Goal: Check status: Check status

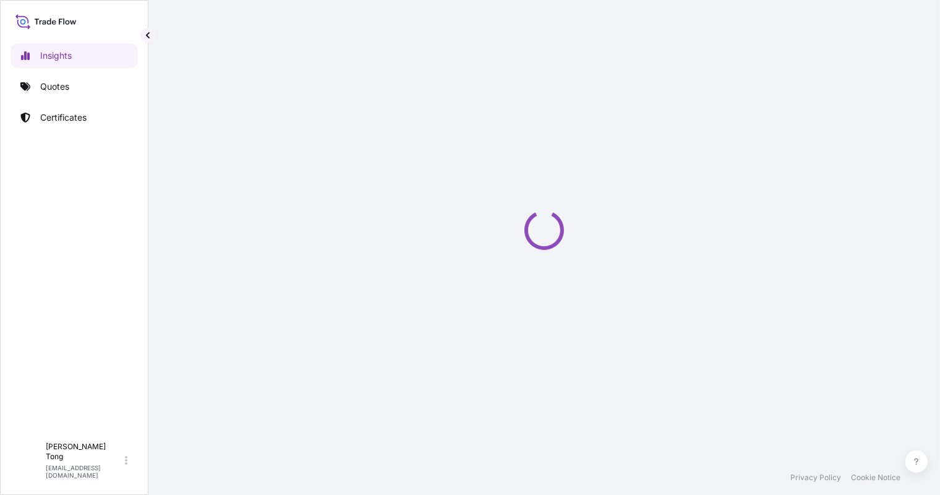
select select "2025"
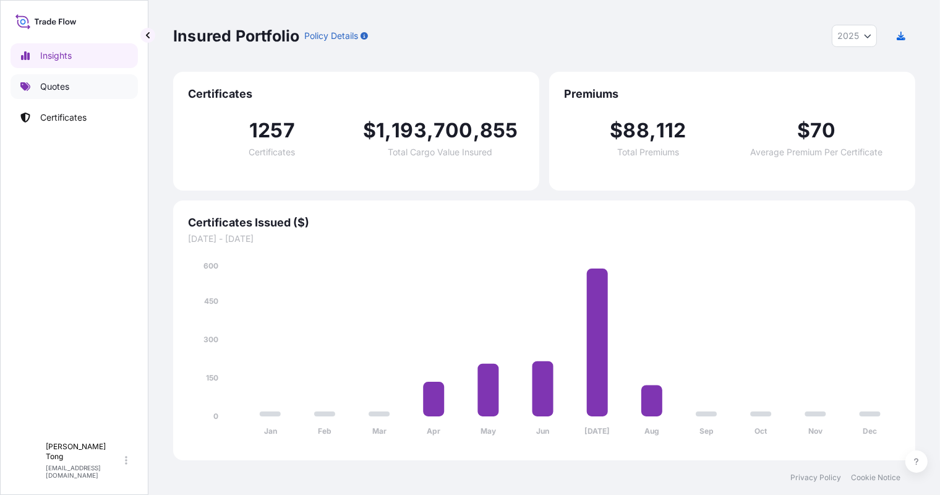
click at [59, 81] on p "Quotes" at bounding box center [54, 86] width 29 height 12
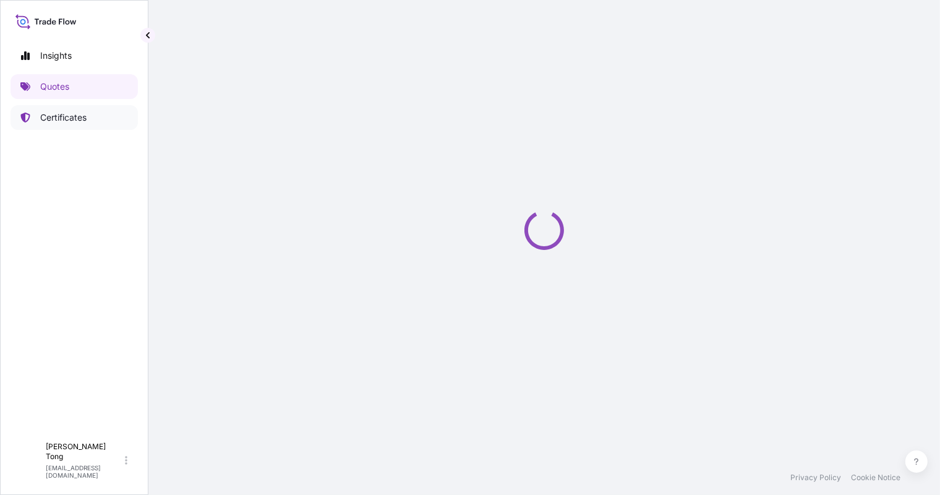
click at [61, 119] on p "Certificates" at bounding box center [63, 117] width 46 height 12
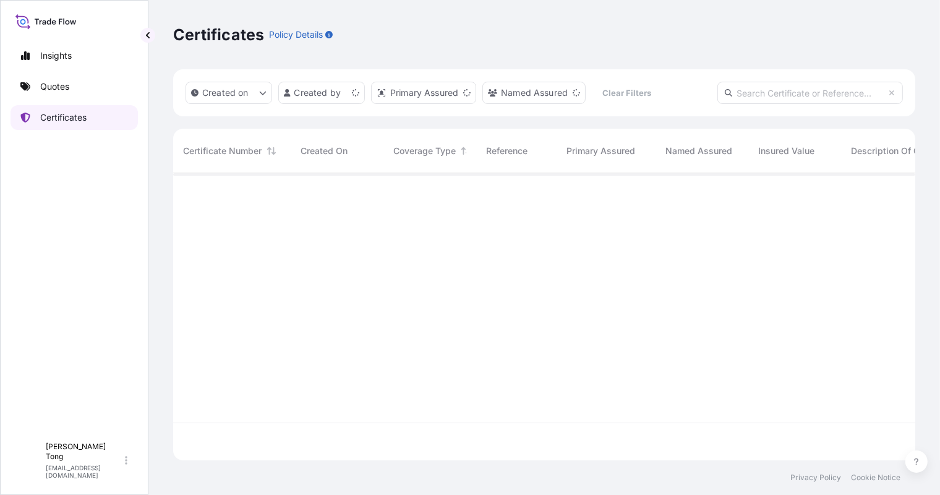
scroll to position [281, 730]
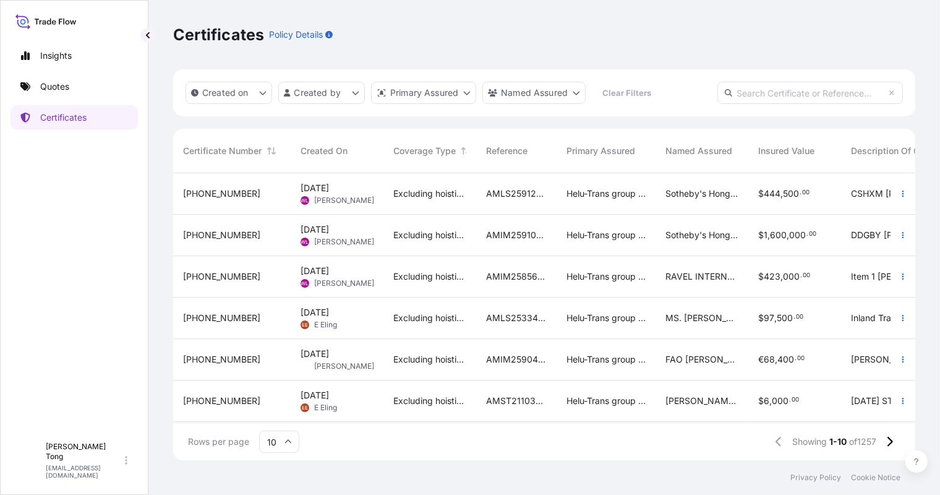
click at [433, 244] on div "Excluding hoisting" at bounding box center [429, 235] width 93 height 41
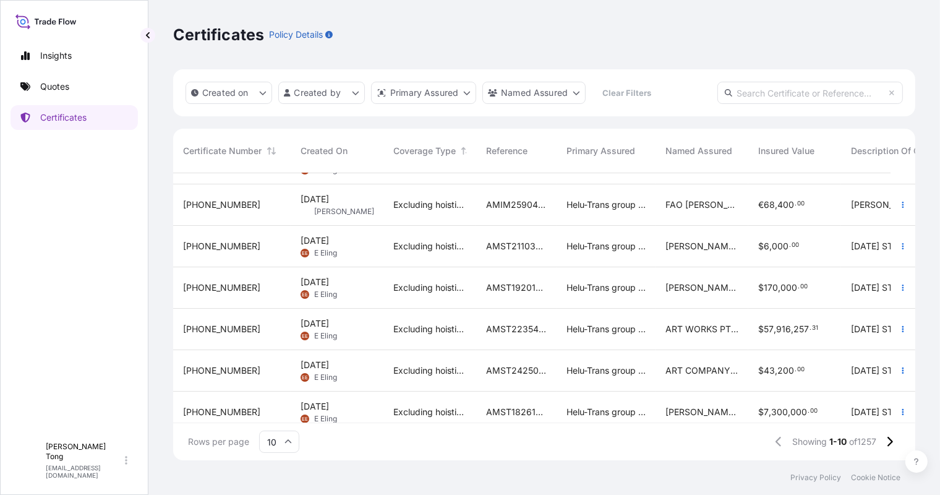
scroll to position [177, 0]
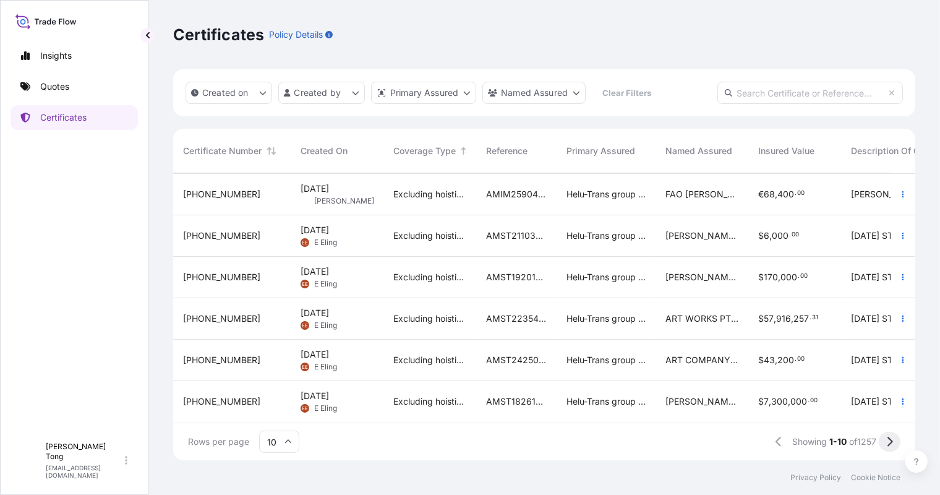
click at [886, 446] on icon at bounding box center [889, 441] width 7 height 11
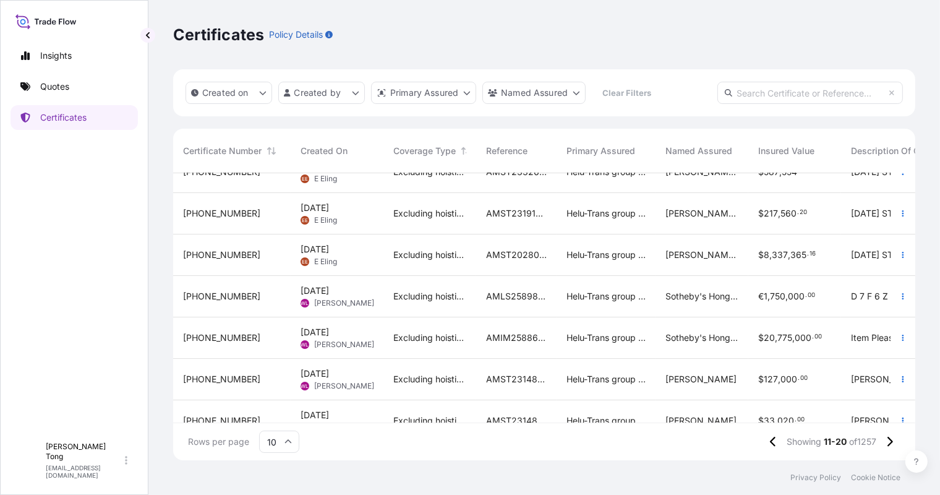
scroll to position [155, 0]
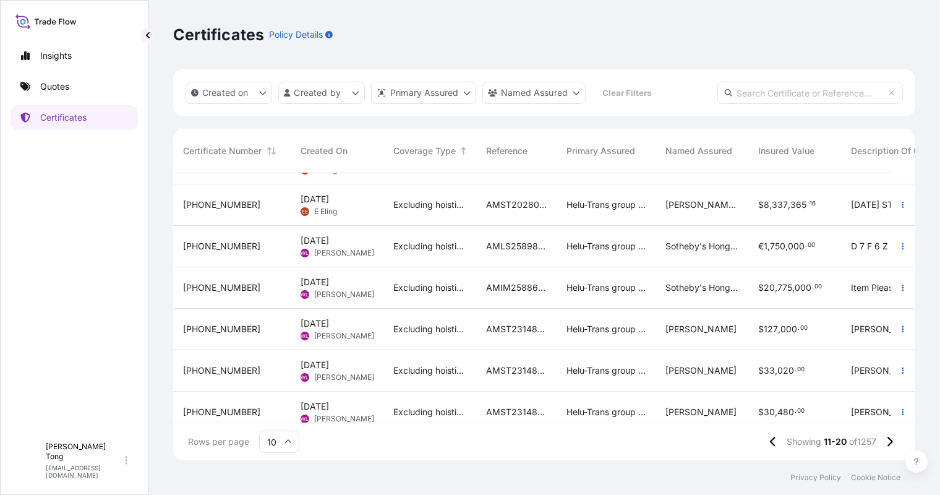
click at [446, 312] on div "Excluding hoisting" at bounding box center [429, 329] width 93 height 41
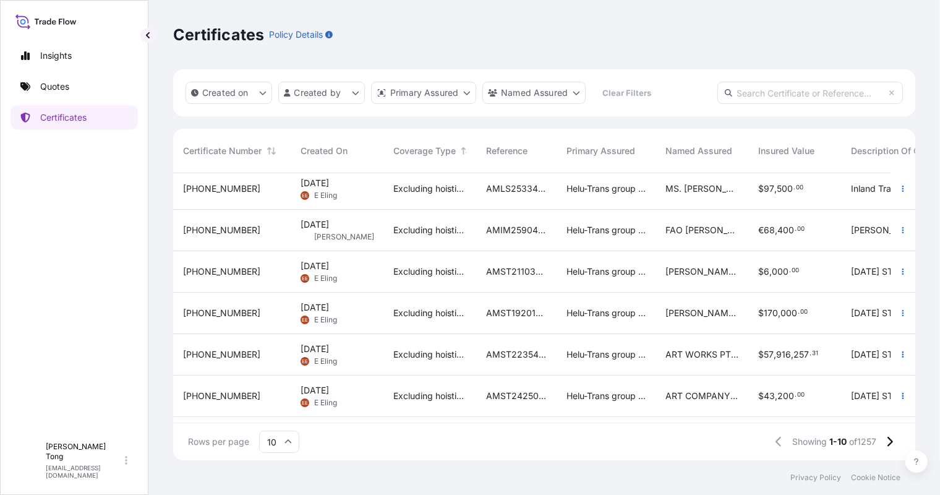
scroll to position [177, 0]
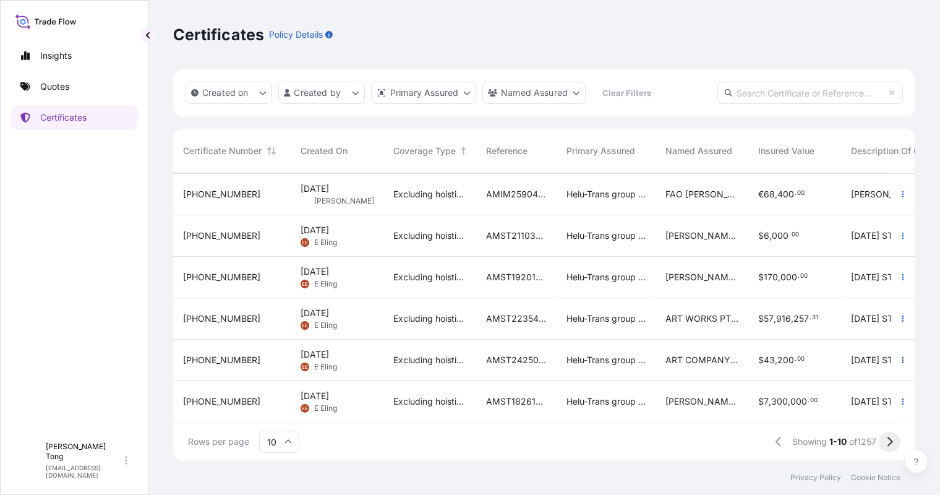
click at [893, 442] on icon at bounding box center [889, 441] width 7 height 11
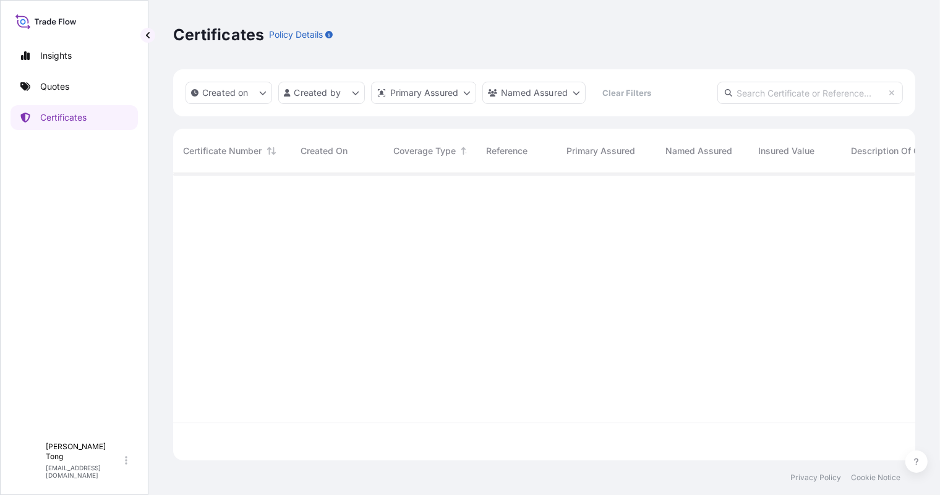
scroll to position [0, 0]
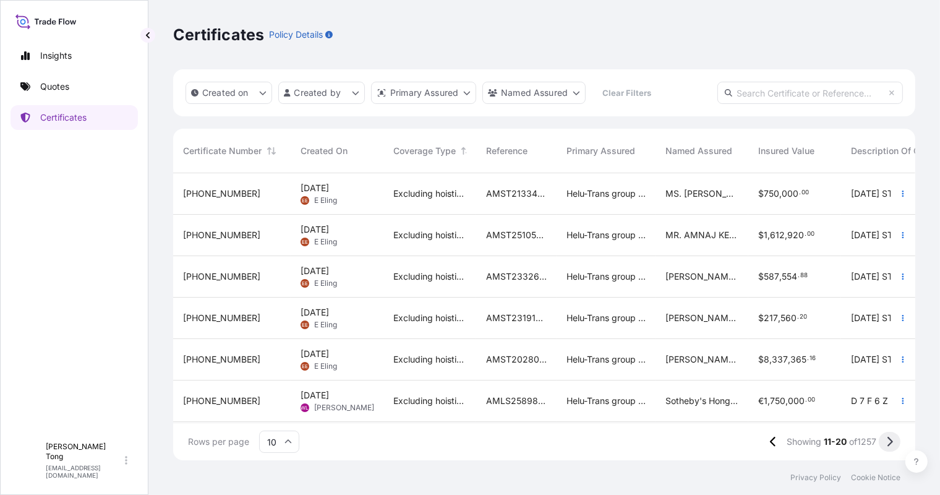
click at [886, 440] on icon at bounding box center [889, 441] width 7 height 11
click at [467, 298] on div "Excluding hoisting" at bounding box center [429, 318] width 93 height 41
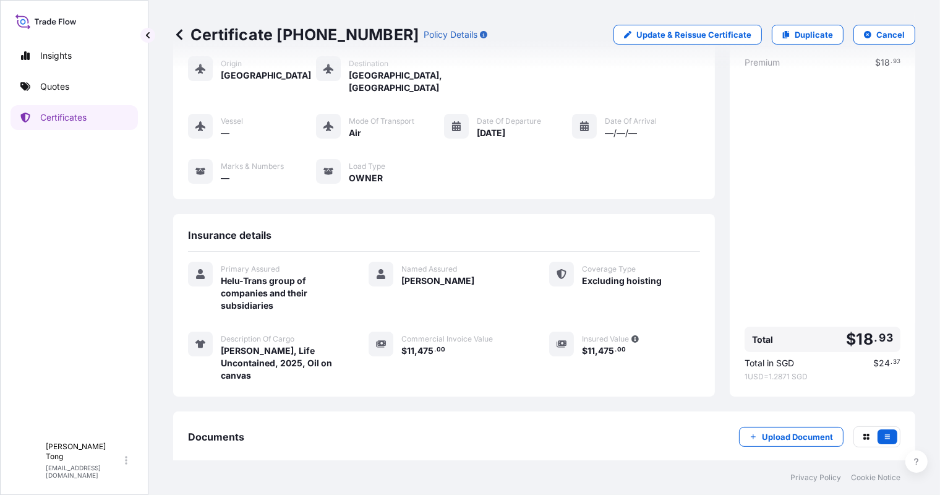
scroll to position [114, 0]
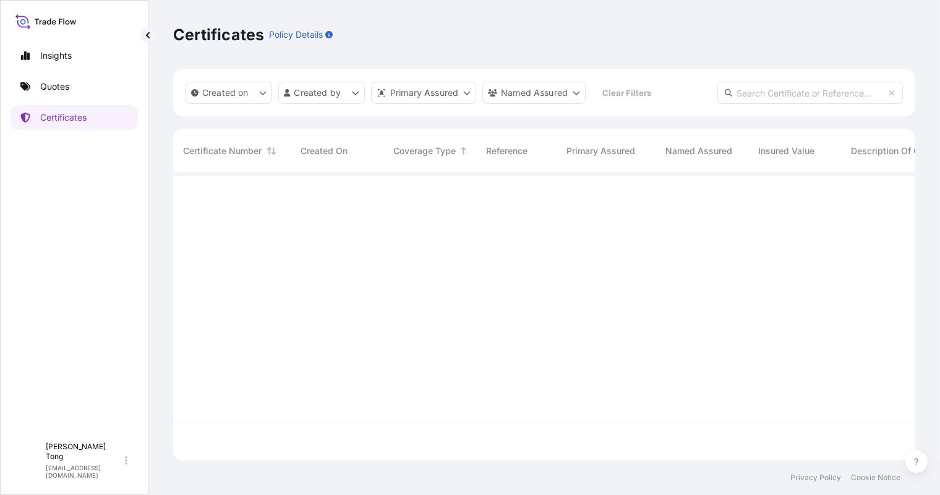
scroll to position [281, 730]
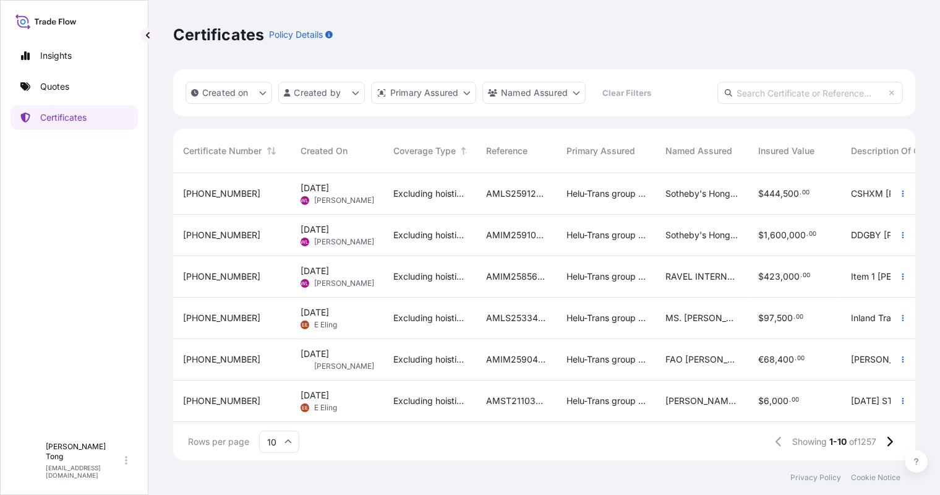
click at [826, 90] on input "text" at bounding box center [809, 93] width 185 height 22
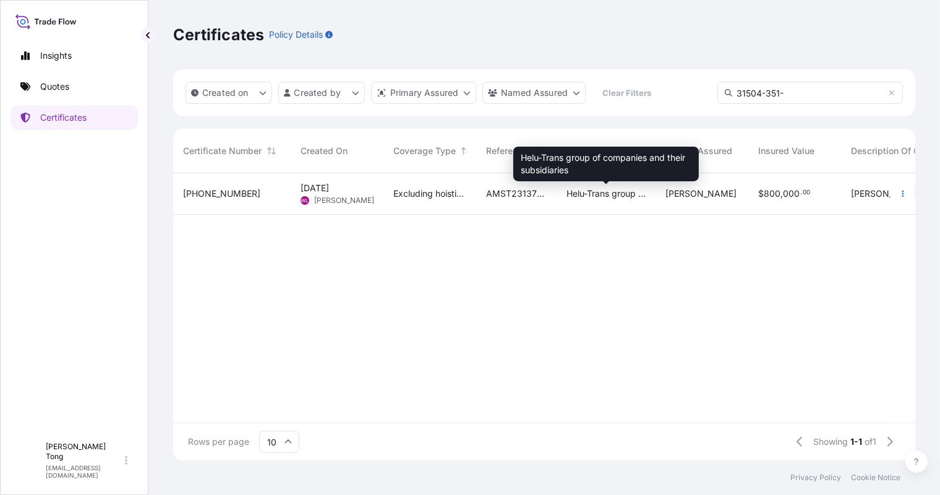
type input "31504-351-"
click at [639, 198] on span "Helu-Trans group of companies and their subsidiaries" at bounding box center [605, 193] width 79 height 12
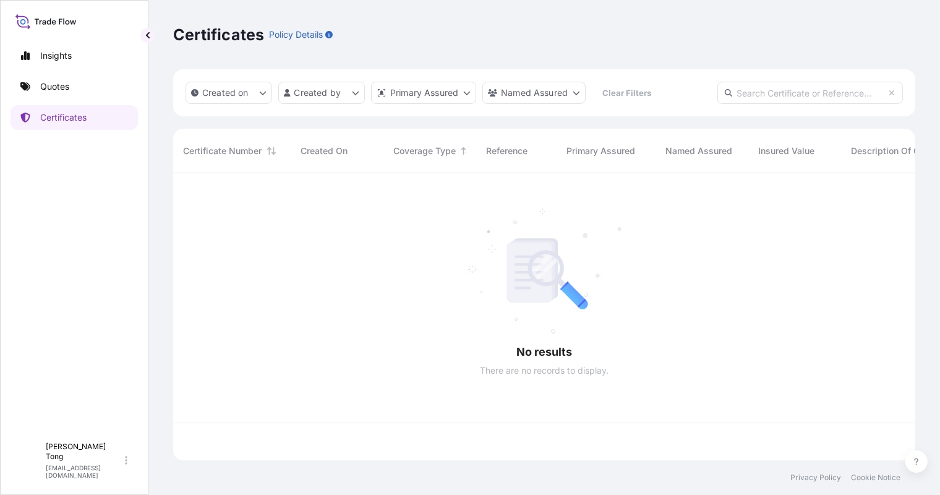
scroll to position [281, 730]
click at [761, 93] on input "text" at bounding box center [809, 93] width 185 height 22
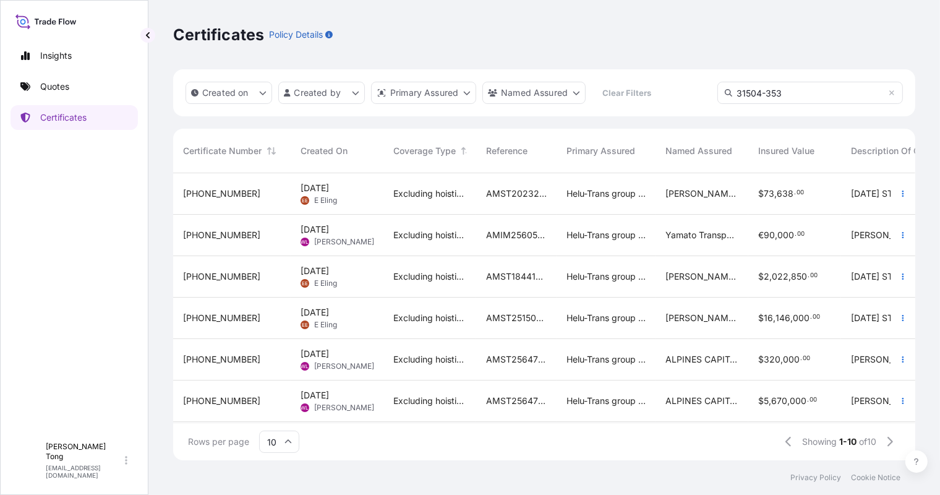
type input "31504-353"
click at [380, 218] on div "[DATE] [PERSON_NAME] [PERSON_NAME]" at bounding box center [337, 235] width 93 height 41
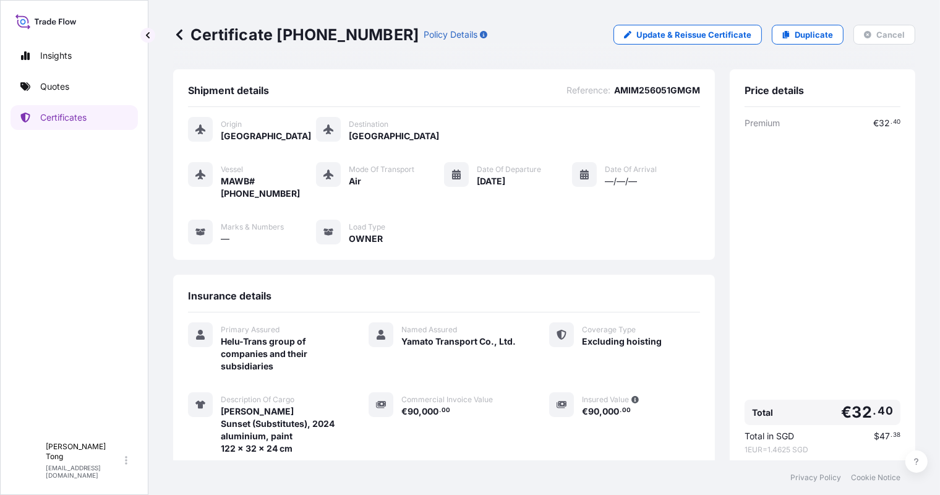
scroll to position [139, 0]
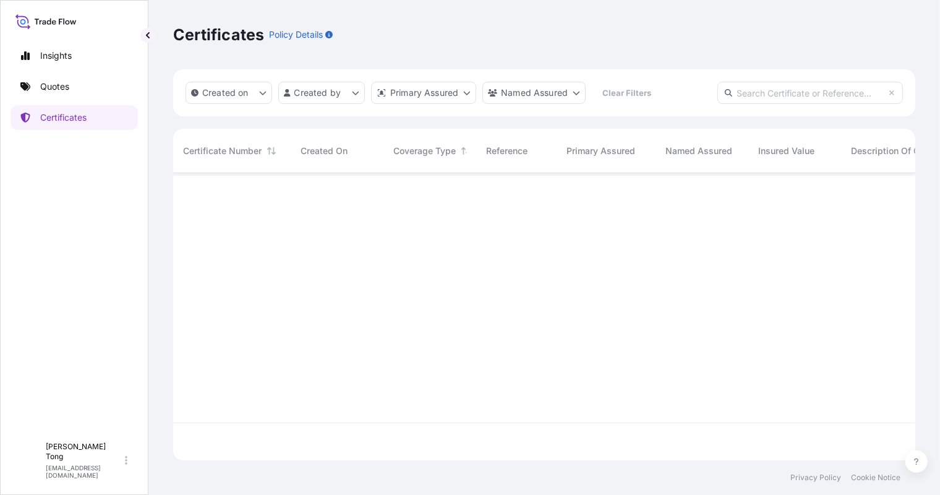
scroll to position [281, 730]
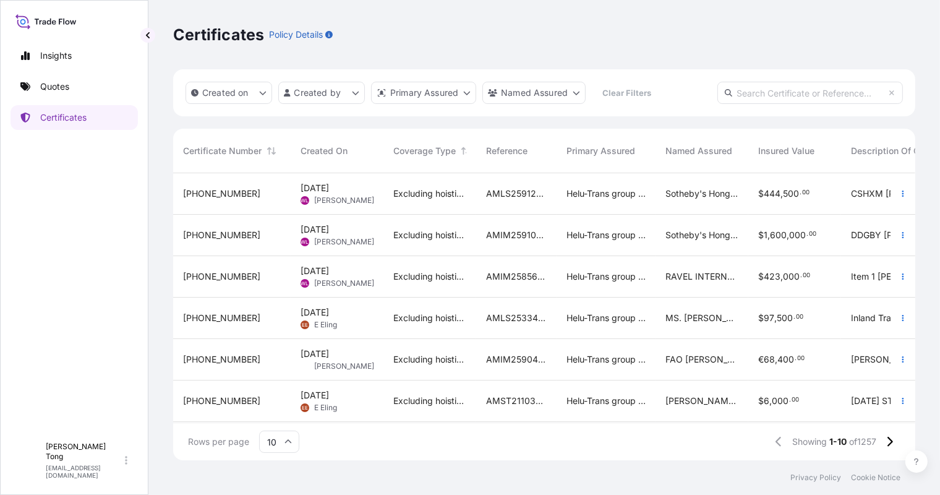
click at [764, 90] on input "text" at bounding box center [809, 93] width 185 height 22
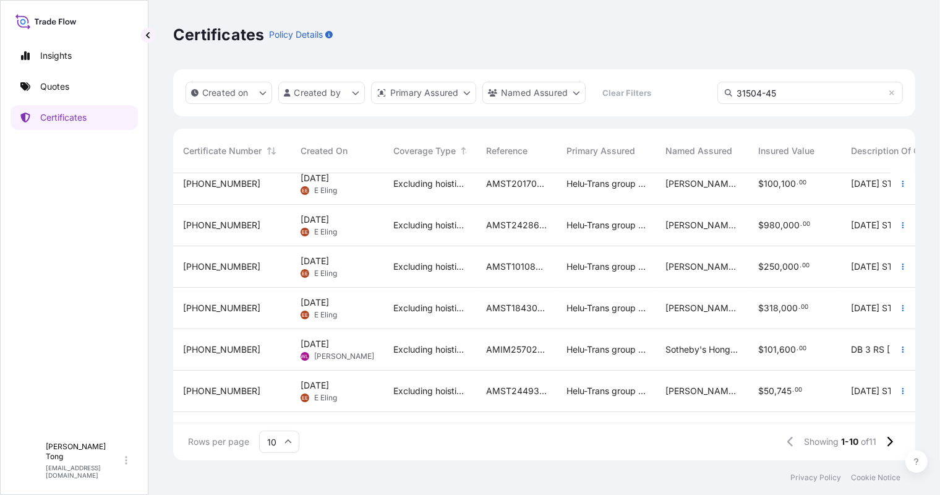
scroll to position [77, 0]
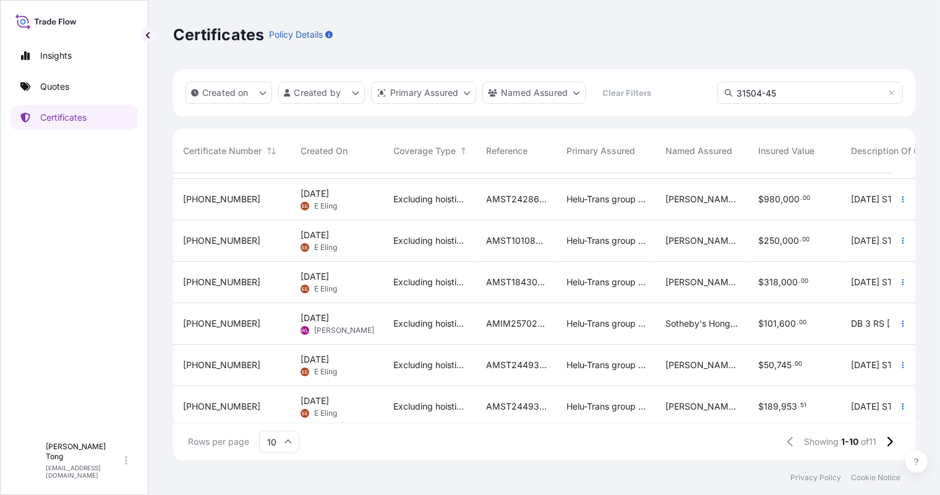
type input "31504-45"
click at [527, 333] on div "AMIM257029GMGM" at bounding box center [516, 323] width 80 height 41
